Goal: Check status: Check status

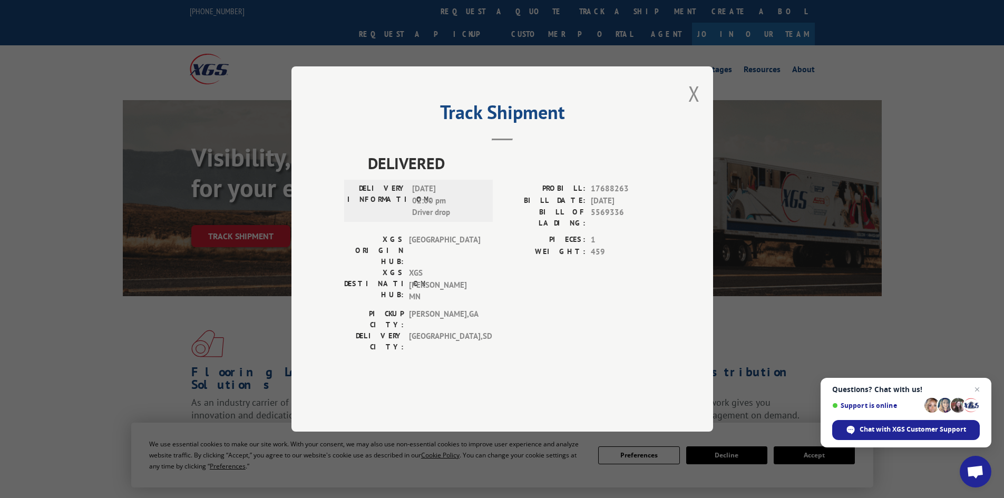
click at [686, 114] on div "Track Shipment DELIVERED DELIVERY INFORMATION: [DATE] 02:00 pm Driver drop PROB…" at bounding box center [503, 248] width 422 height 365
click at [699, 108] on button "Close modal" at bounding box center [695, 94] width 12 height 28
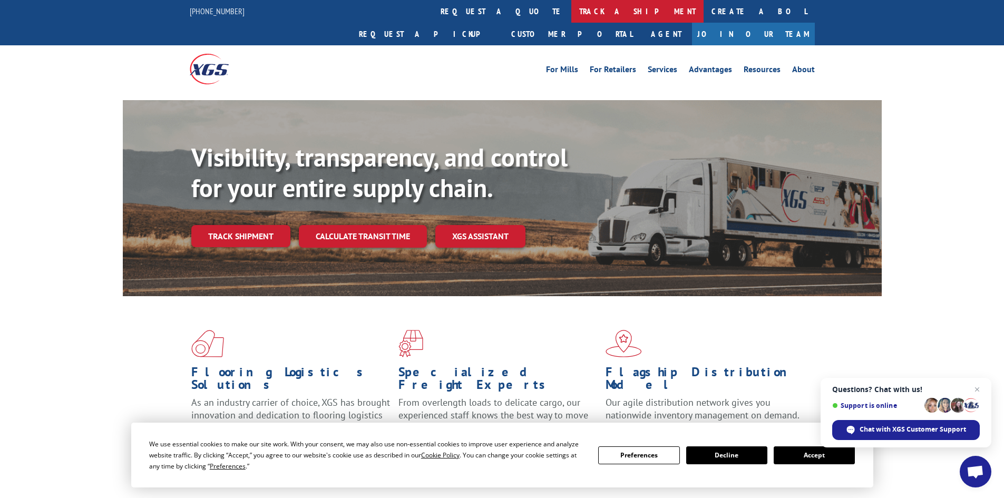
click at [571, 6] on link "track a shipment" at bounding box center [637, 11] width 132 height 23
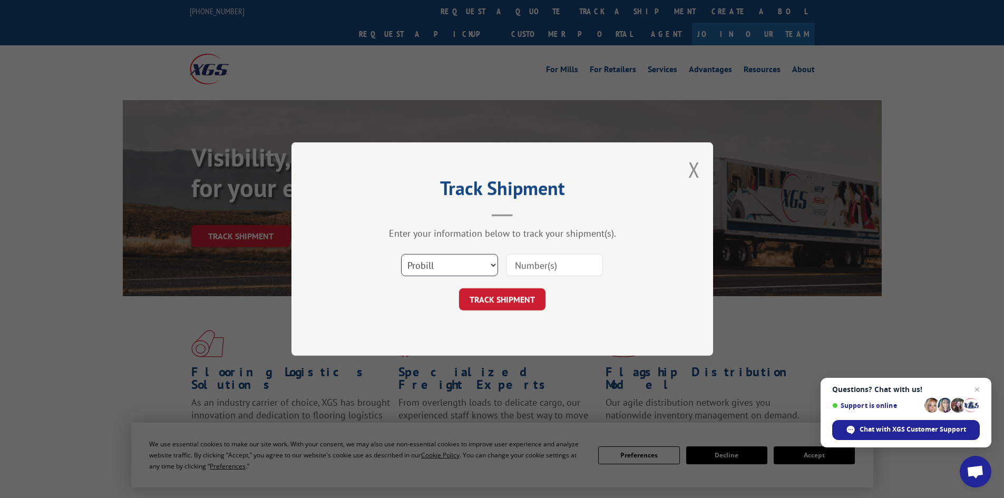
click at [442, 266] on select "Select category... Probill BOL PO" at bounding box center [449, 265] width 97 height 22
select select "bol"
click at [401, 254] on select "Select category... Probill BOL PO" at bounding box center [449, 265] width 97 height 22
paste input "486129"
type input "486129"
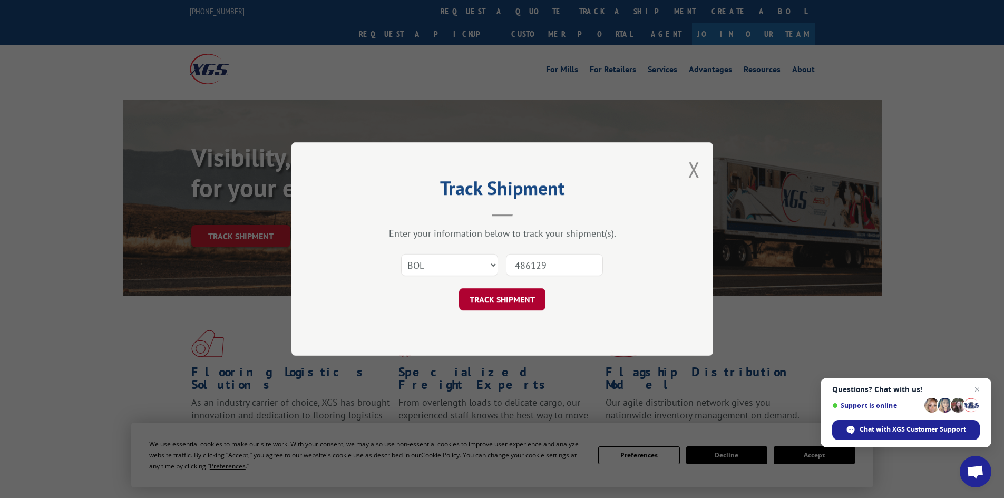
click at [496, 297] on button "TRACK SHIPMENT" at bounding box center [502, 299] width 86 height 22
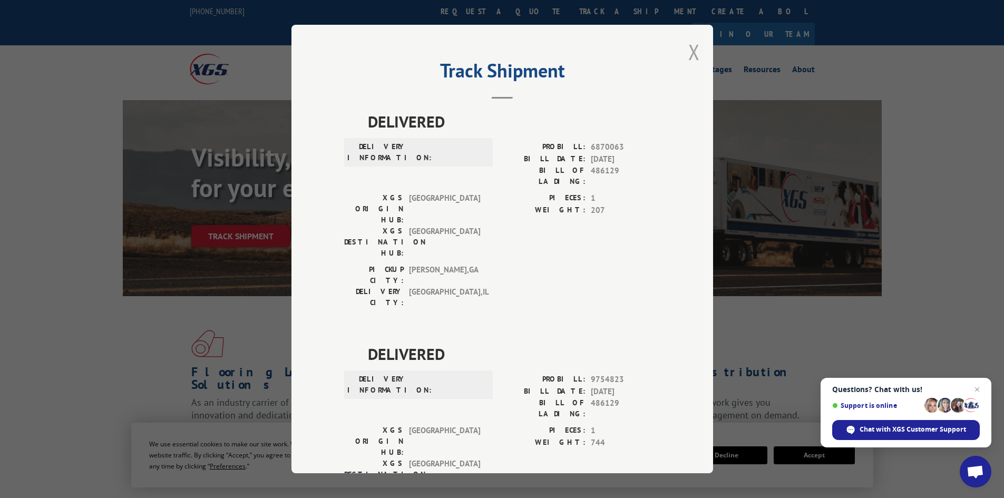
click at [692, 47] on button "Close modal" at bounding box center [695, 52] width 12 height 28
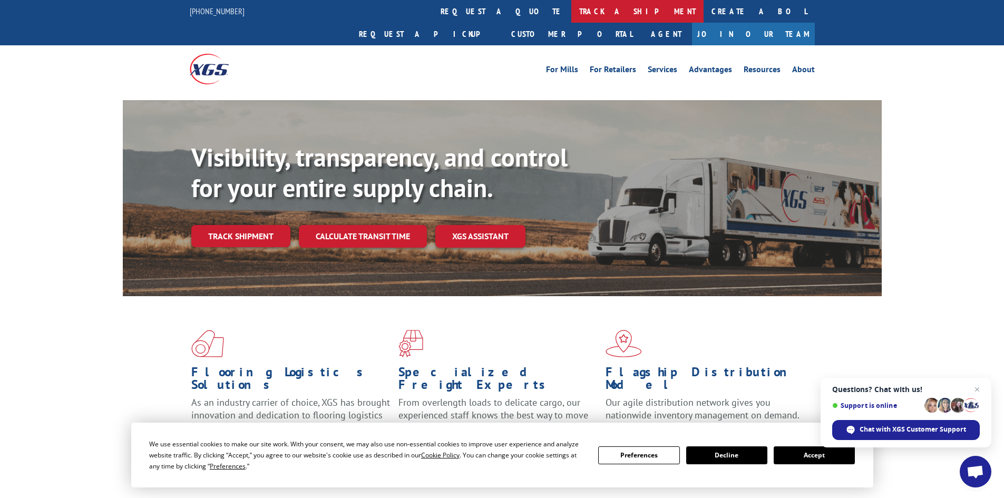
click at [571, 5] on link "track a shipment" at bounding box center [637, 11] width 132 height 23
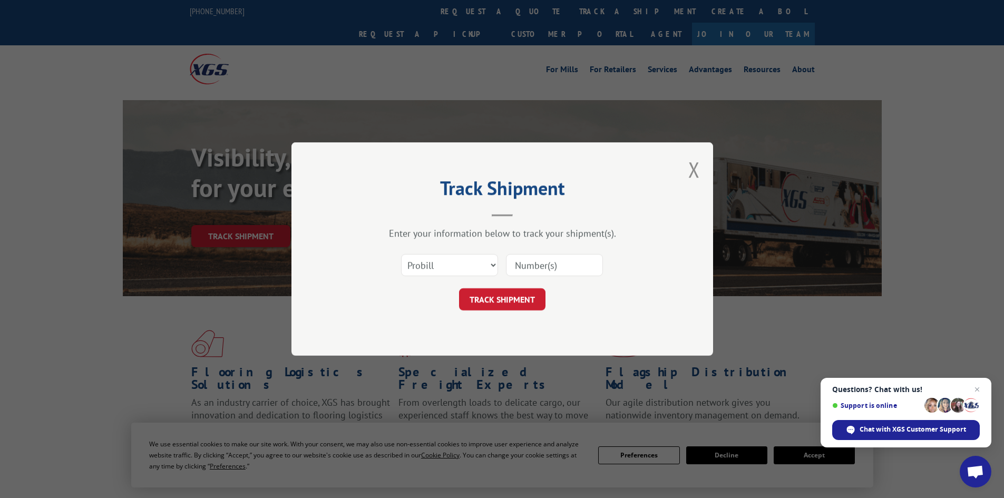
paste input "019293251014"
type input "019293251014"
click at [492, 298] on button "TRACK SHIPMENT" at bounding box center [502, 299] width 86 height 22
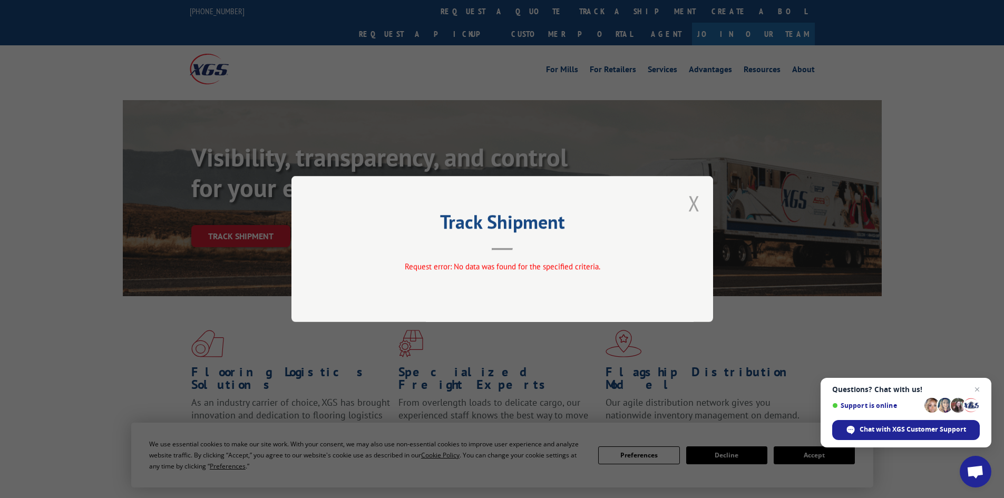
click at [693, 201] on button "Close modal" at bounding box center [695, 203] width 12 height 28
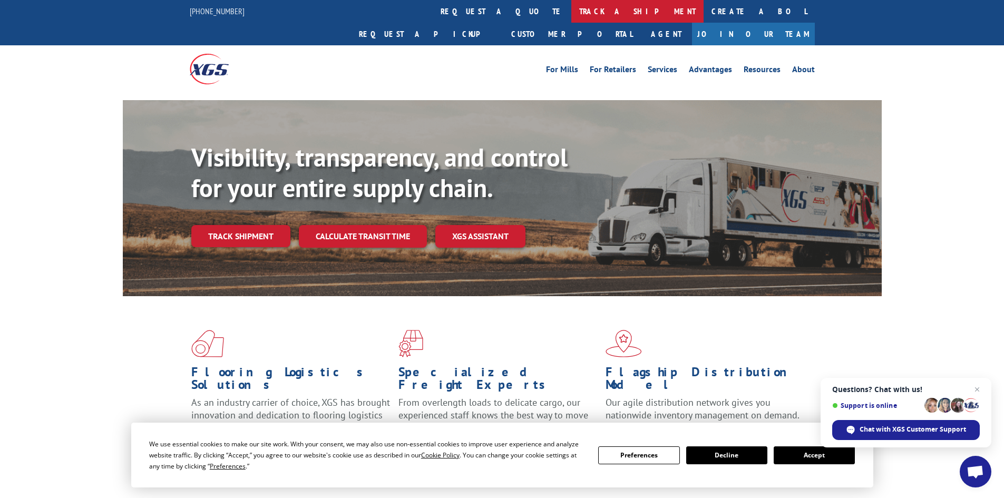
click at [571, 6] on link "track a shipment" at bounding box center [637, 11] width 132 height 23
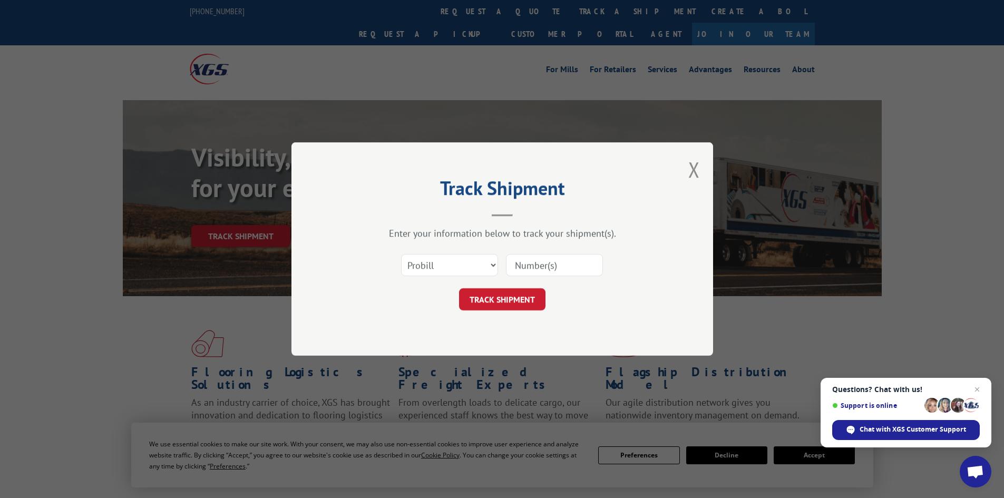
paste input "486129"
type input "486129"
click at [511, 294] on button "TRACK SHIPMENT" at bounding box center [502, 299] width 86 height 22
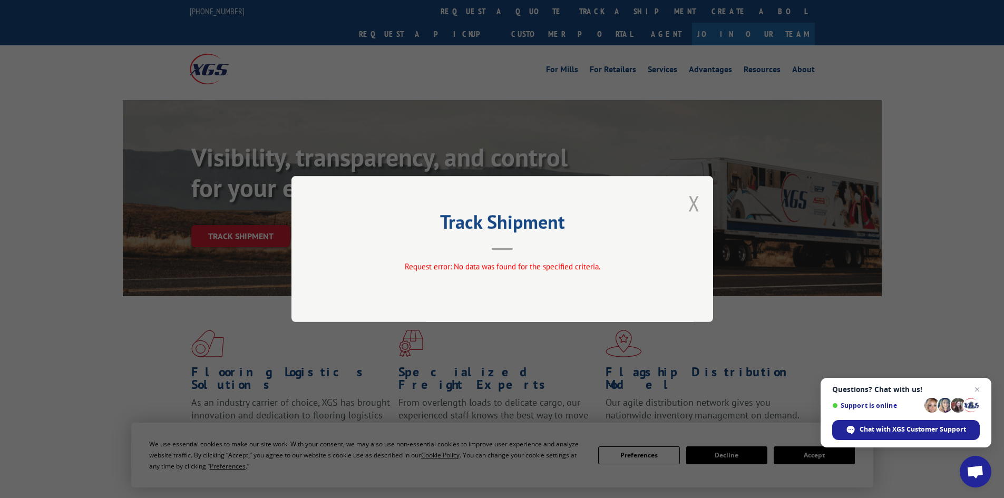
click at [694, 200] on button "Close modal" at bounding box center [695, 203] width 12 height 28
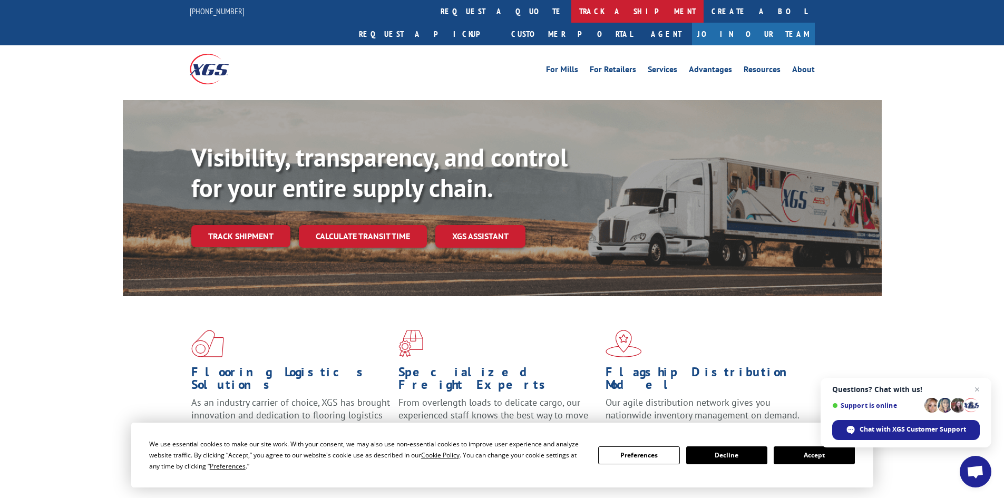
click at [571, 7] on link "track a shipment" at bounding box center [637, 11] width 132 height 23
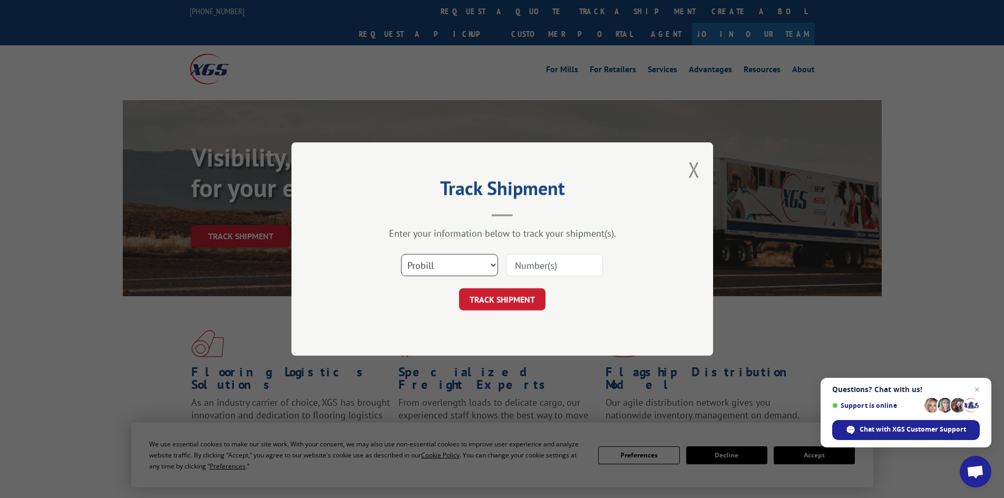
click at [423, 268] on select "Select category... Probill BOL PO" at bounding box center [449, 265] width 97 height 22
select select "po"
click at [401, 254] on select "Select category... Probill BOL PO" at bounding box center [449, 265] width 97 height 22
paste input "01537099"
type input "01537099"
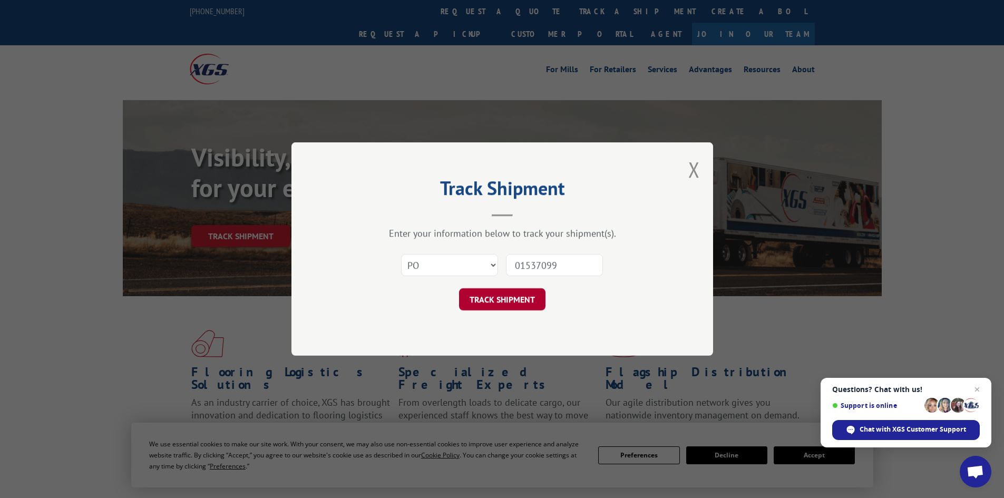
click at [502, 295] on button "TRACK SHIPMENT" at bounding box center [502, 299] width 86 height 22
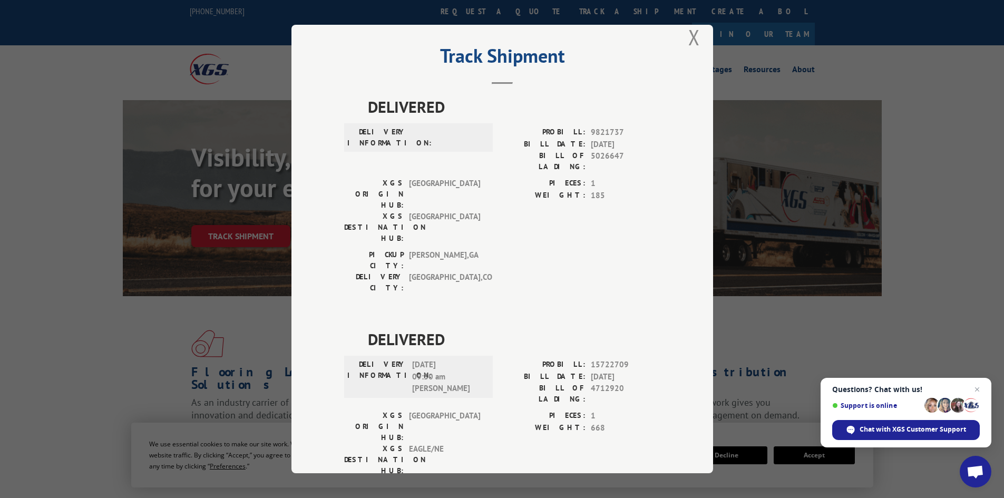
scroll to position [23, 0]
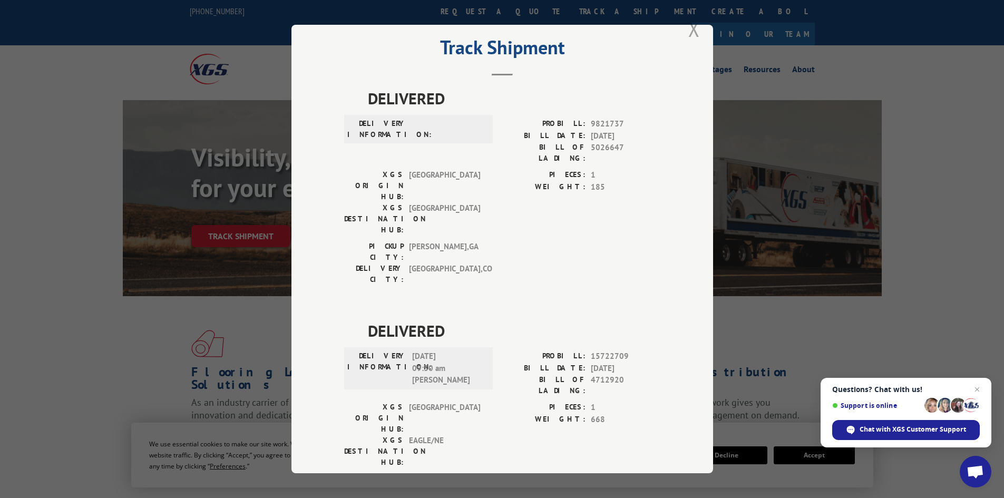
click at [689, 37] on button "Close modal" at bounding box center [695, 29] width 12 height 28
